Goal: Task Accomplishment & Management: Complete application form

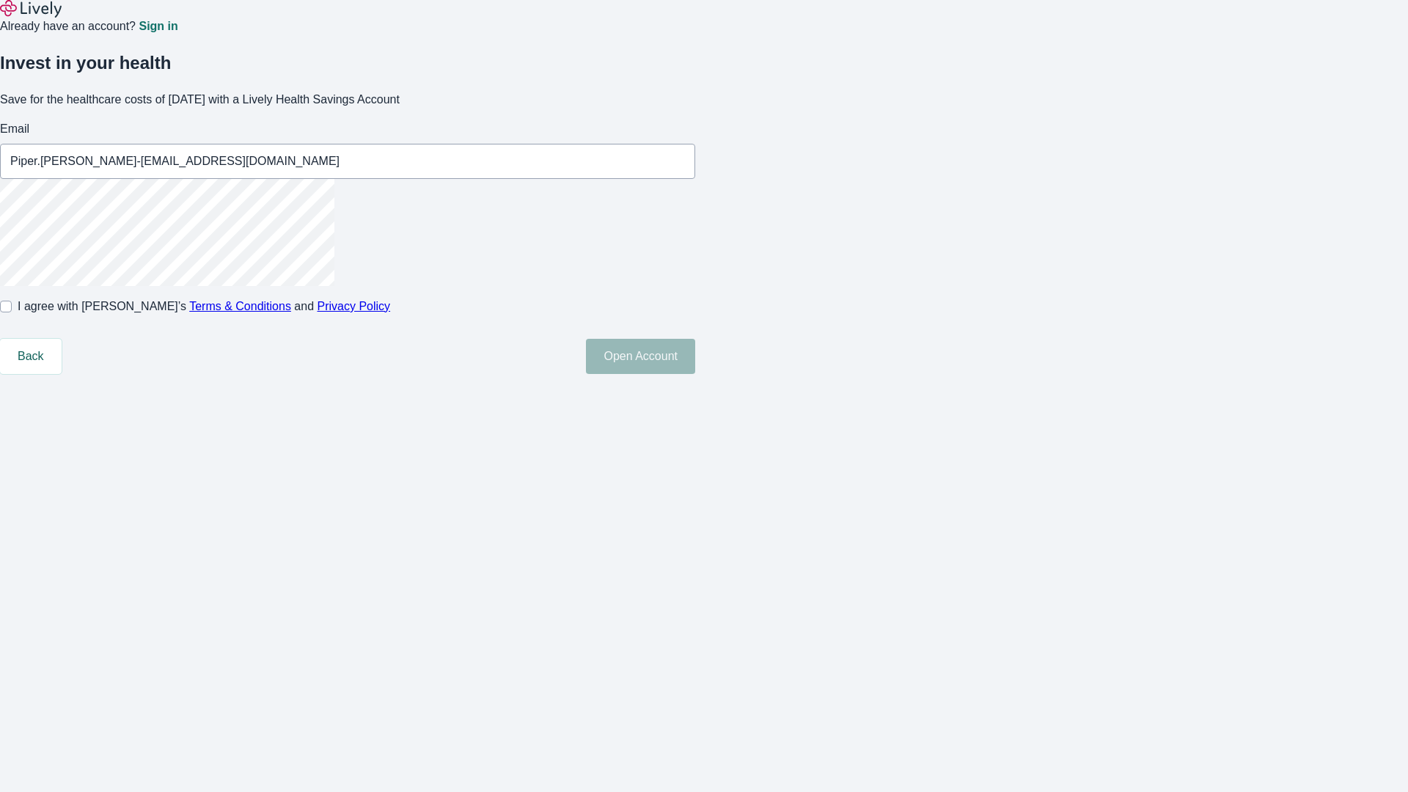
click at [12, 312] on input "I agree with Lively’s Terms & Conditions and Privacy Policy" at bounding box center [6, 307] width 12 height 12
checkbox input "true"
click at [695, 374] on button "Open Account" at bounding box center [640, 356] width 109 height 35
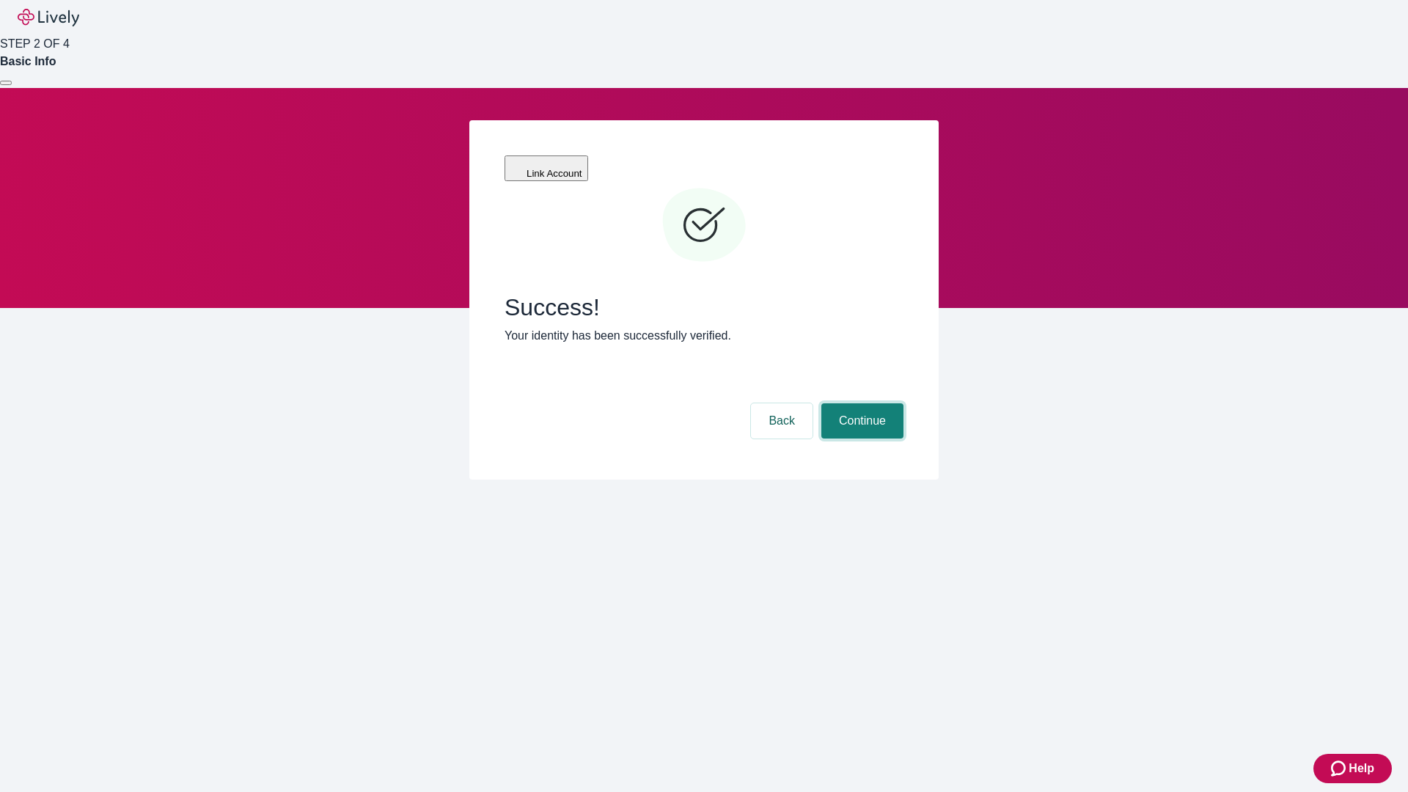
click at [860, 403] on button "Continue" at bounding box center [862, 420] width 82 height 35
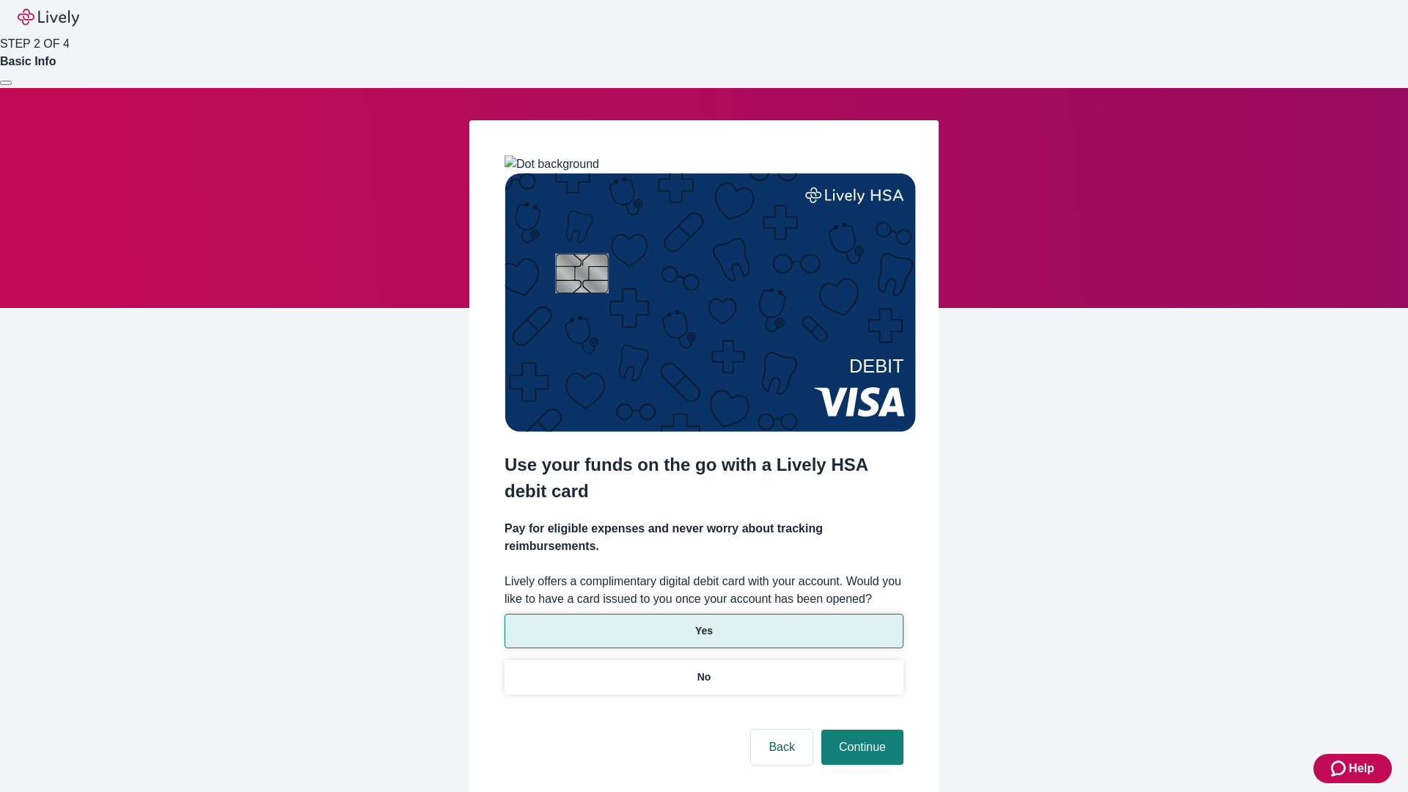
click at [703, 623] on p "Yes" at bounding box center [704, 630] width 18 height 15
click at [860, 730] on button "Continue" at bounding box center [862, 747] width 82 height 35
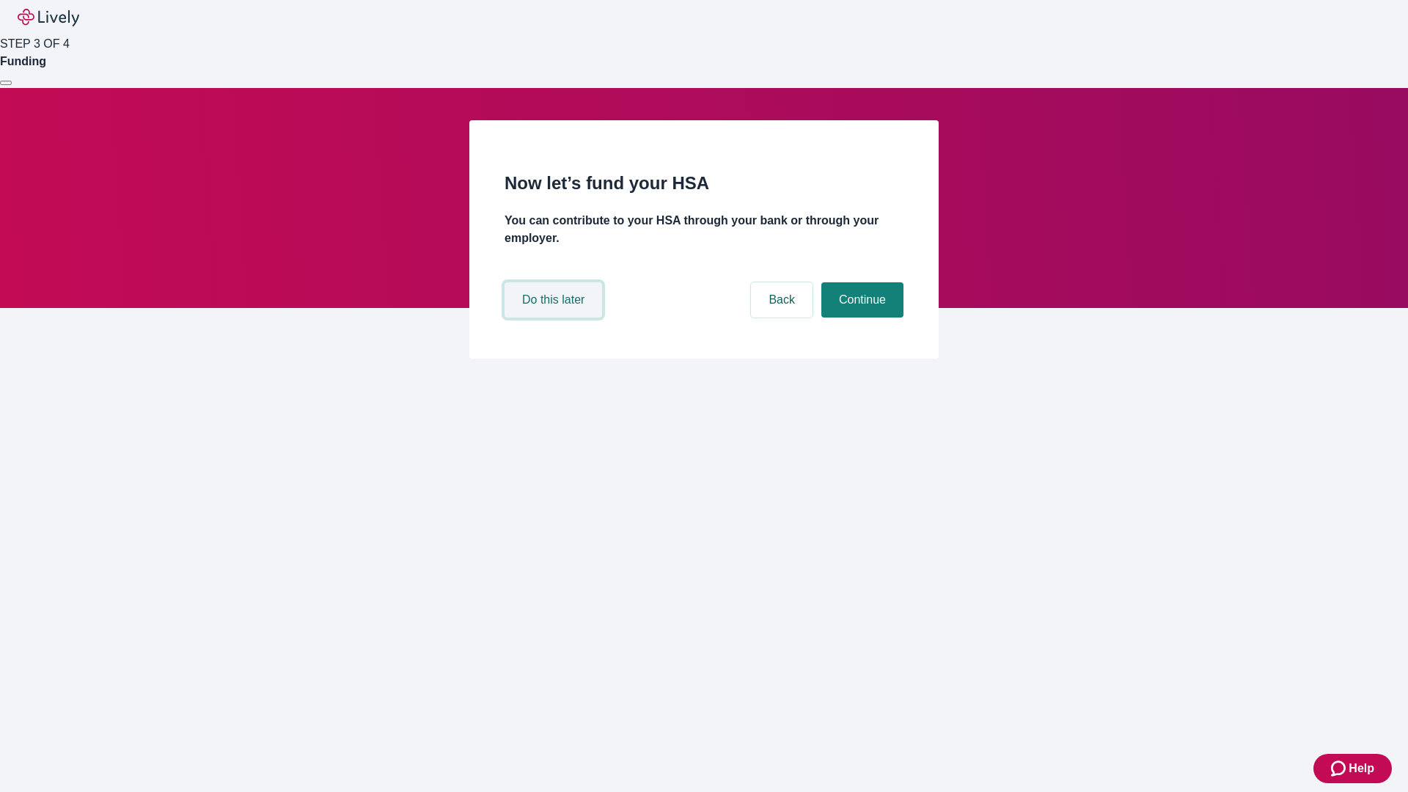
click at [555, 318] on button "Do this later" at bounding box center [554, 299] width 98 height 35
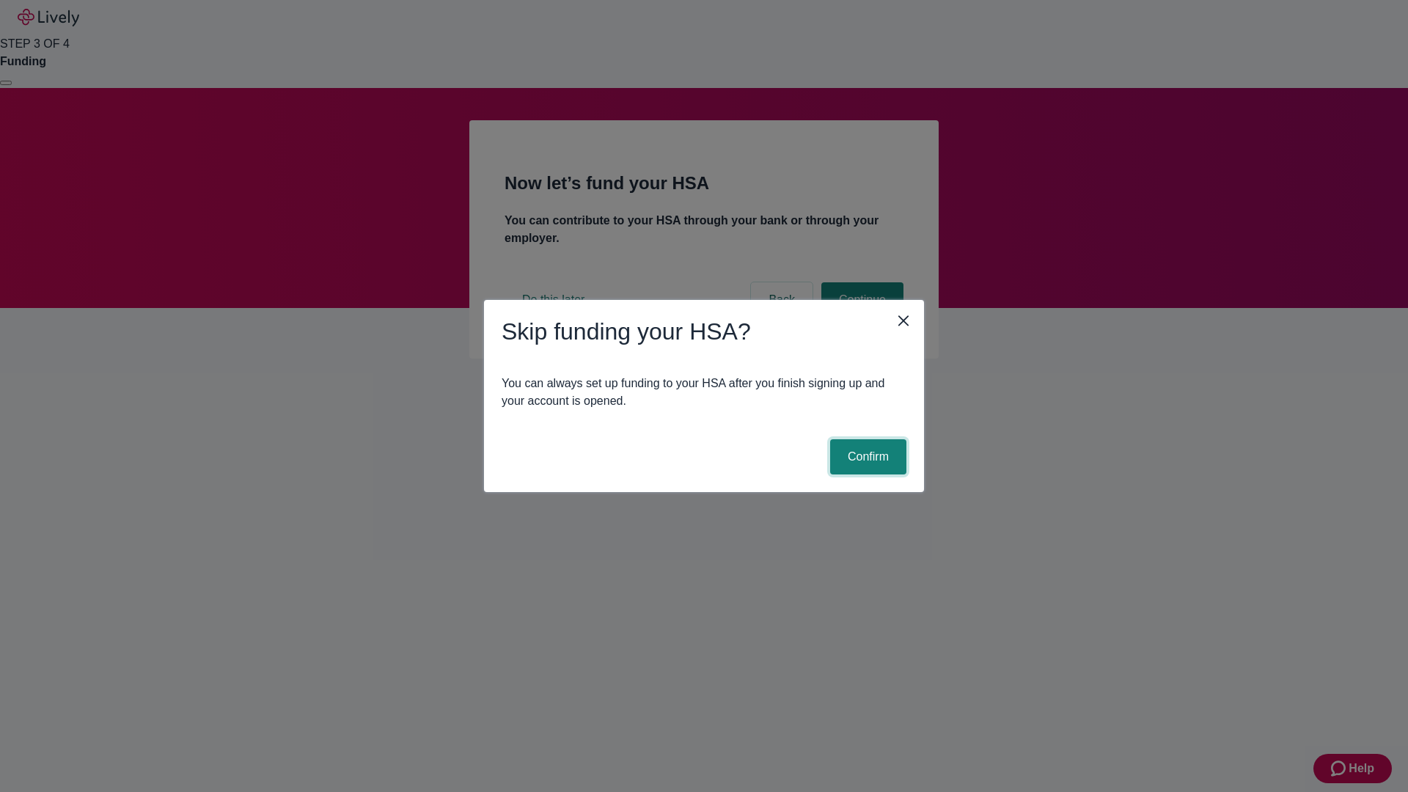
click at [866, 457] on button "Confirm" at bounding box center [868, 456] width 76 height 35
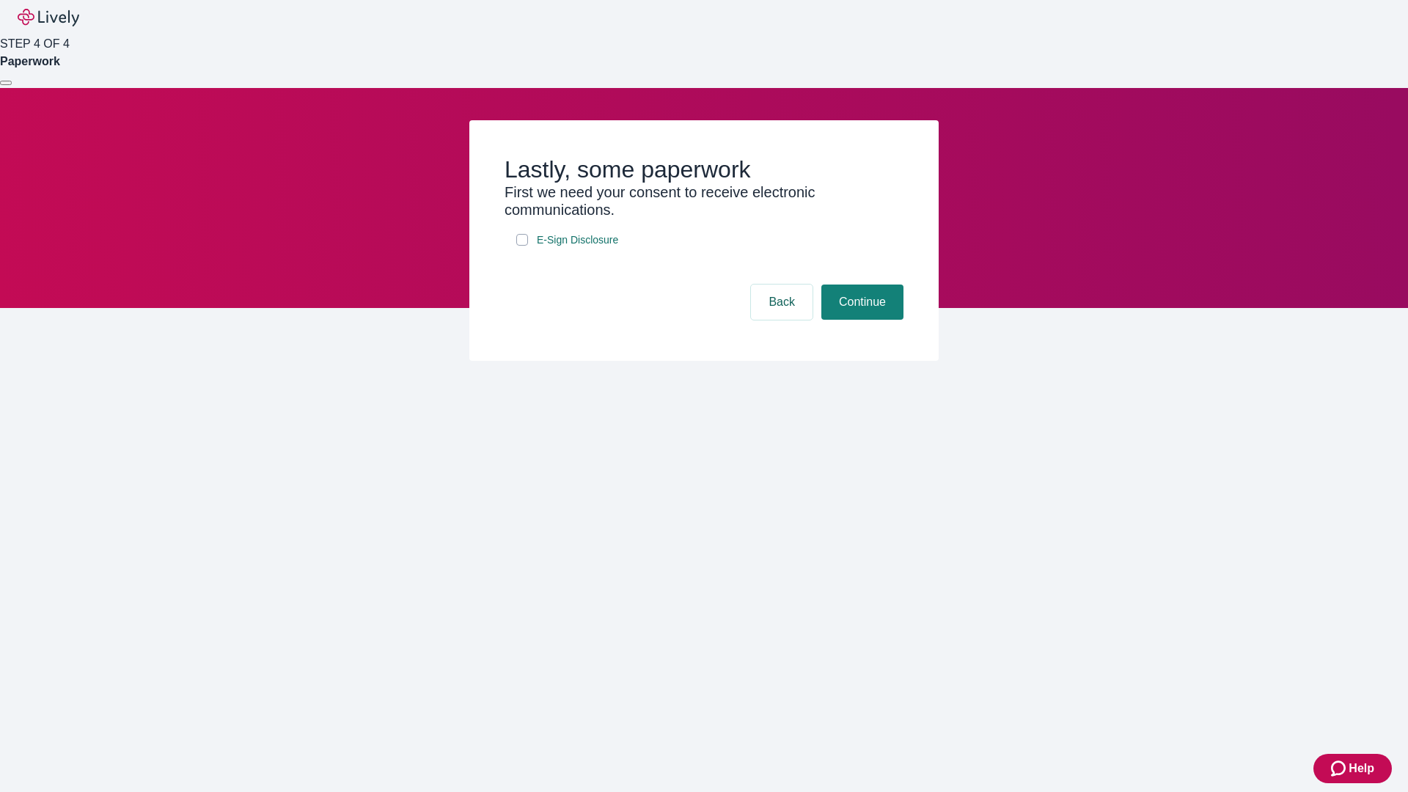
click at [522, 246] on input "E-Sign Disclosure" at bounding box center [522, 240] width 12 height 12
checkbox input "true"
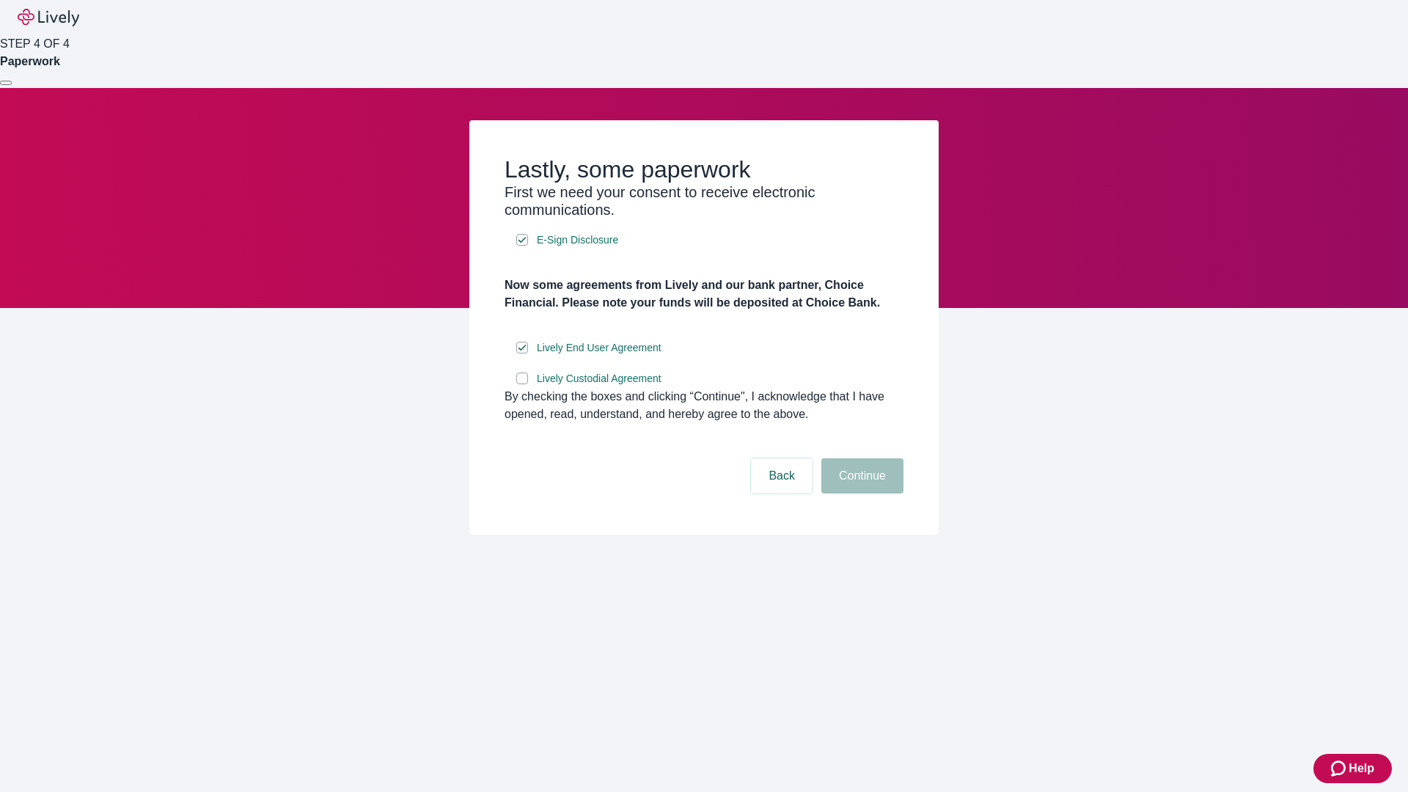
click at [522, 384] on input "Lively Custodial Agreement" at bounding box center [522, 379] width 12 height 12
checkbox input "true"
click at [860, 494] on button "Continue" at bounding box center [862, 475] width 82 height 35
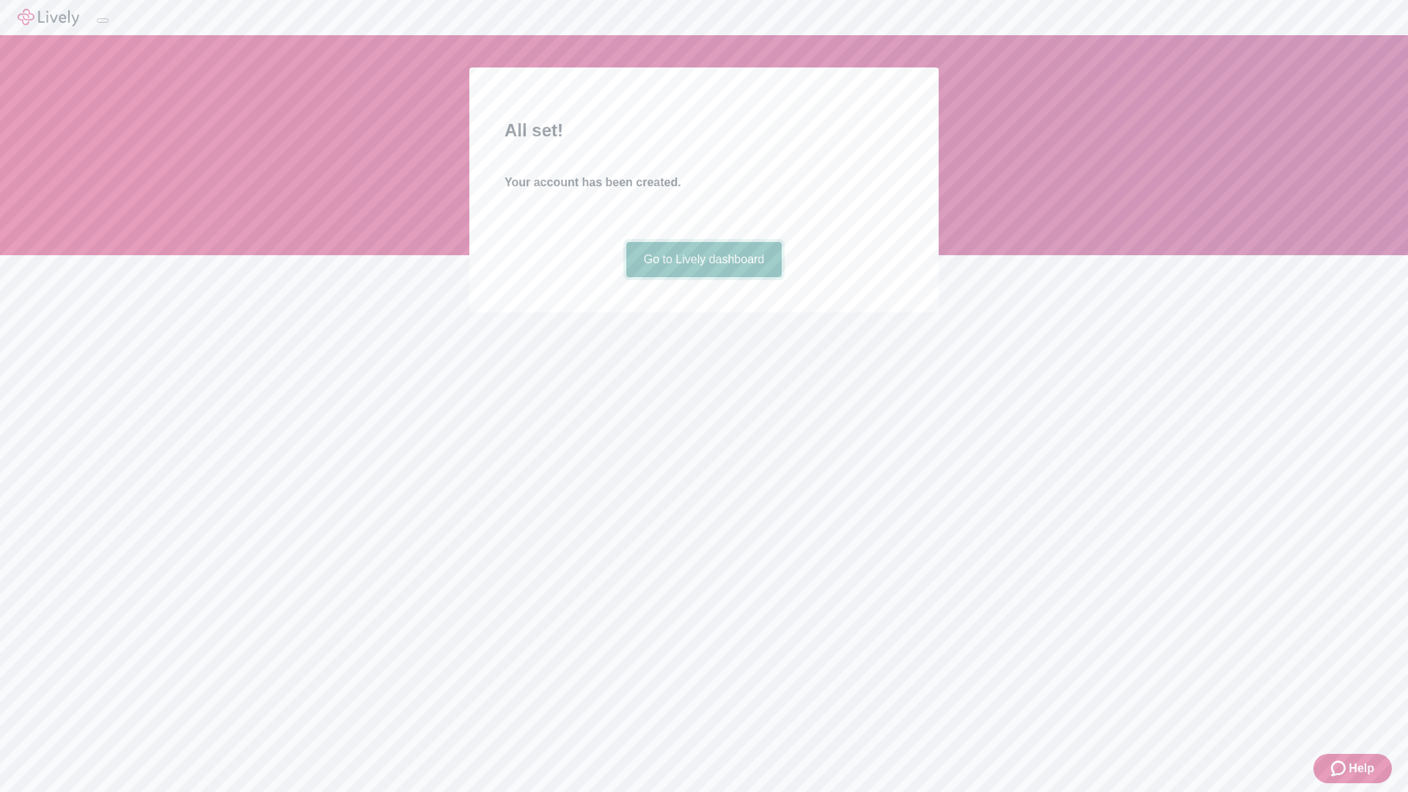
click at [703, 277] on link "Go to Lively dashboard" at bounding box center [704, 259] width 156 height 35
